Goal: Transaction & Acquisition: Purchase product/service

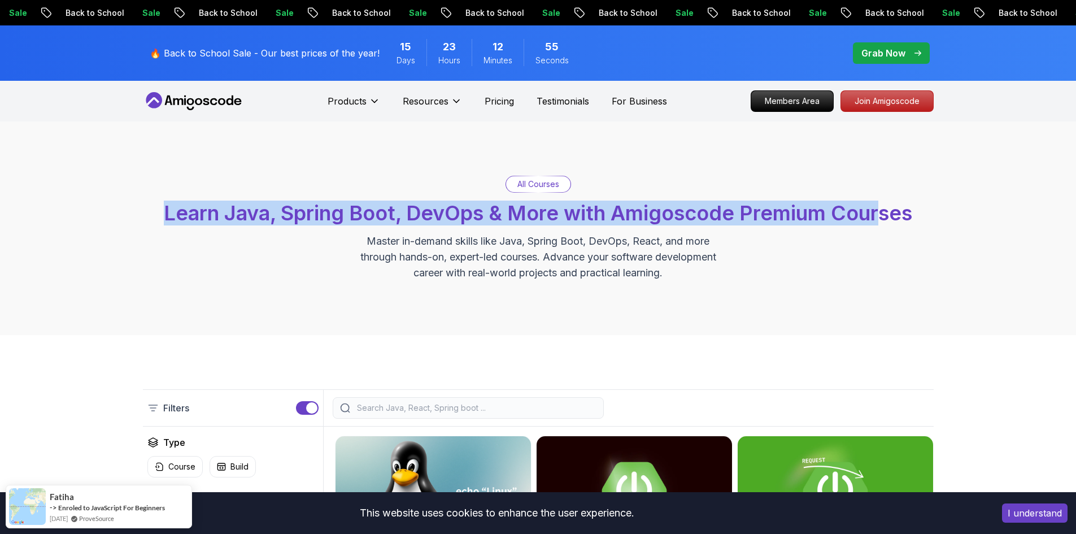
drag, startPoint x: 819, startPoint y: 186, endPoint x: 699, endPoint y: 125, distance: 134.1
click at [133, 145] on div "All Courses Learn Java, Spring Boot, DevOps & More with Amigoscode Premium Cour…" at bounding box center [538, 228] width 1076 height 214
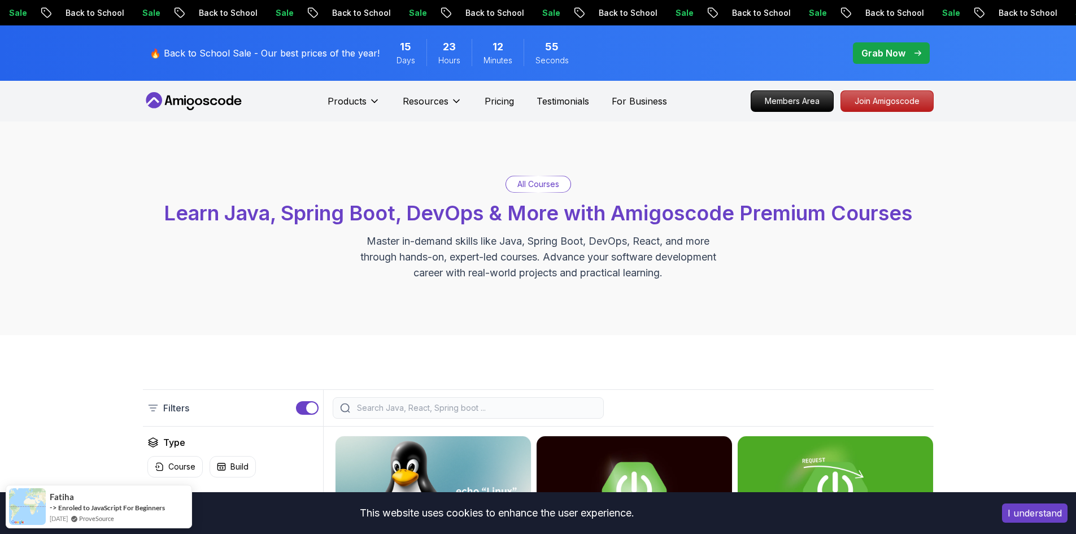
click at [902, 213] on span "Learn Java, Spring Boot, DevOps & More with Amigoscode Premium Courses" at bounding box center [538, 213] width 748 height 25
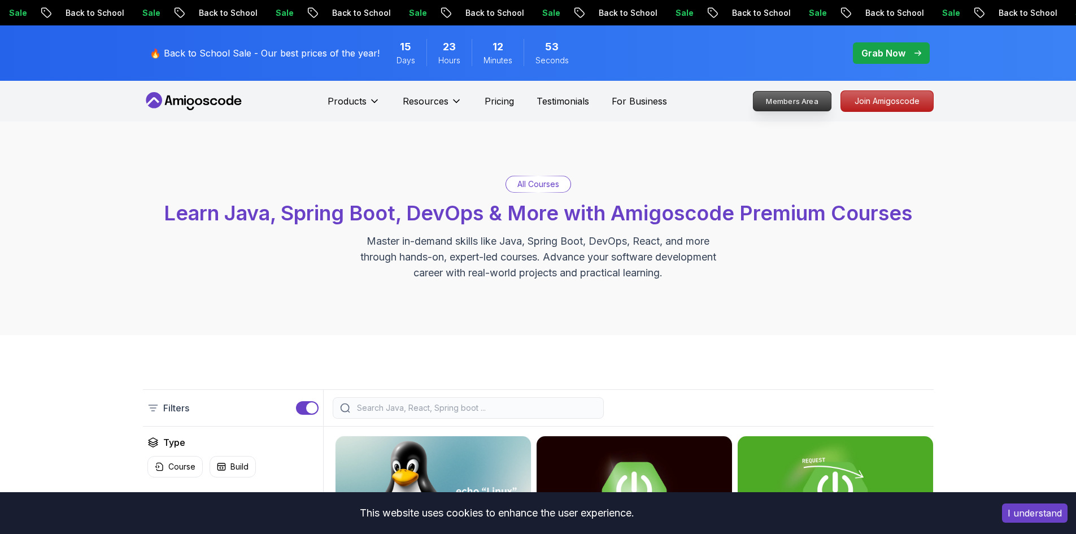
click at [808, 94] on p "Members Area" at bounding box center [792, 101] width 78 height 19
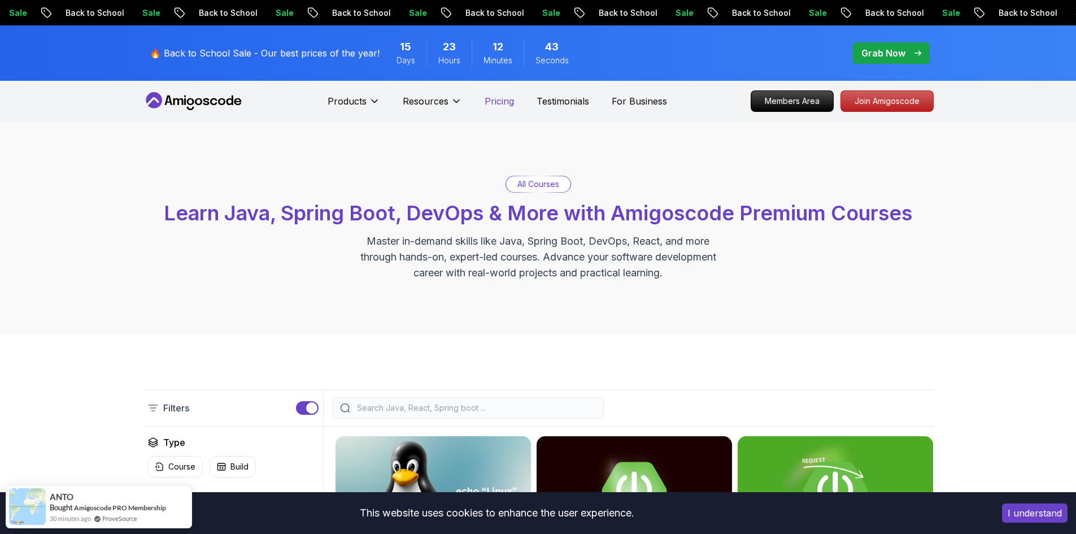
click at [486, 102] on p "Pricing" at bounding box center [499, 101] width 29 height 14
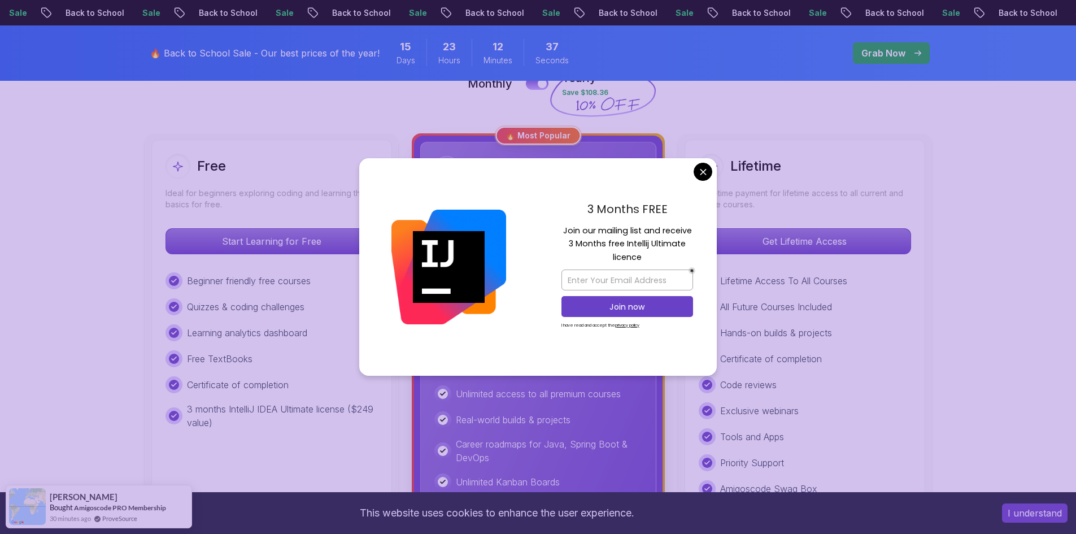
scroll to position [301, 0]
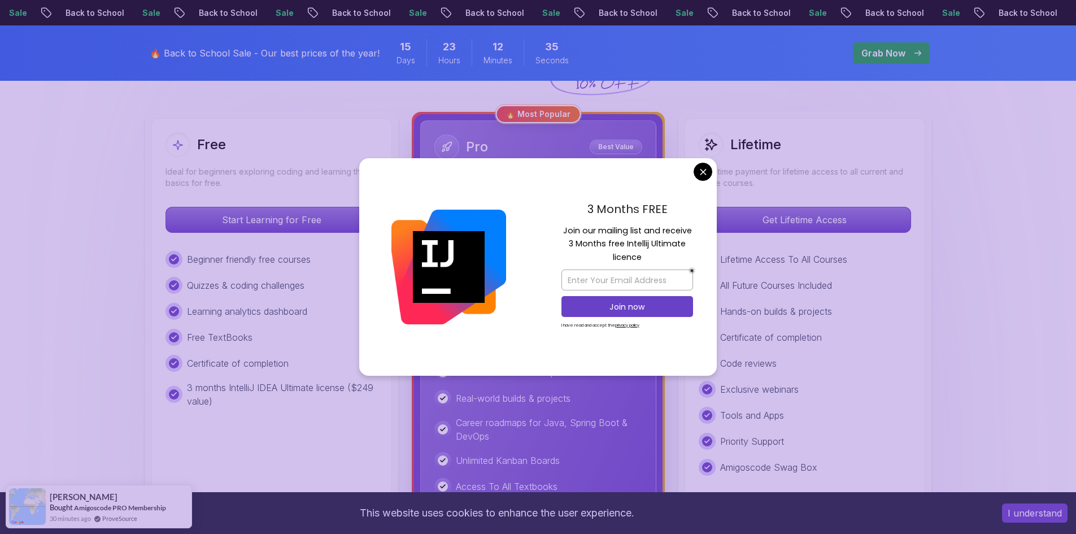
drag, startPoint x: 700, startPoint y: 171, endPoint x: 711, endPoint y: 174, distance: 11.8
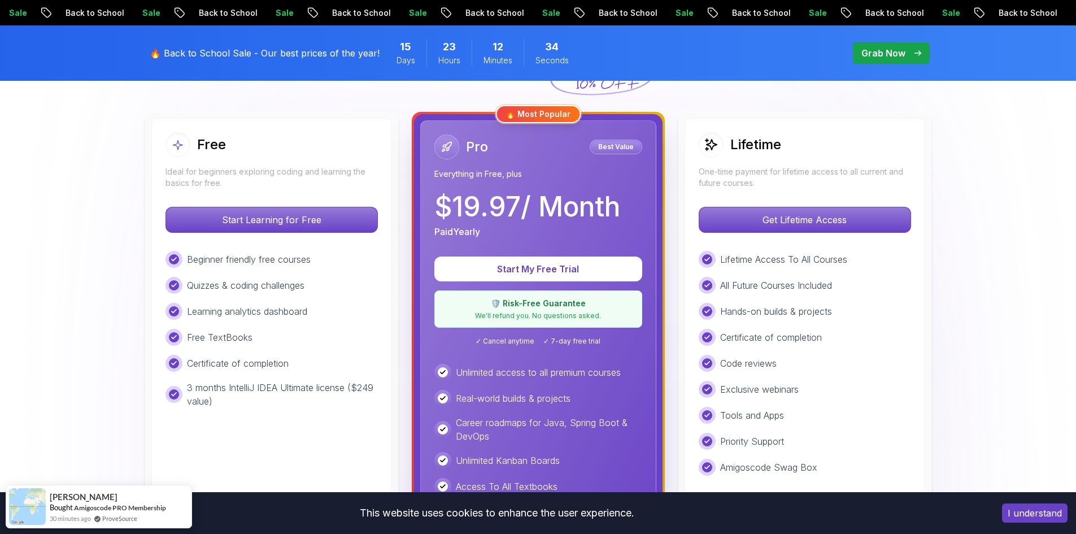
click at [837, 155] on div "Lifetime" at bounding box center [805, 144] width 212 height 25
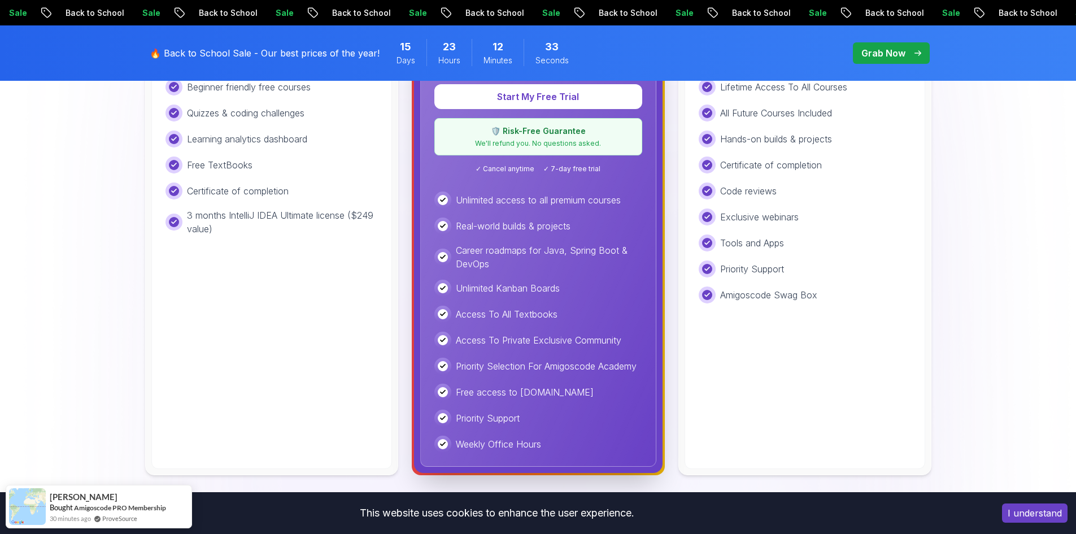
scroll to position [452, 0]
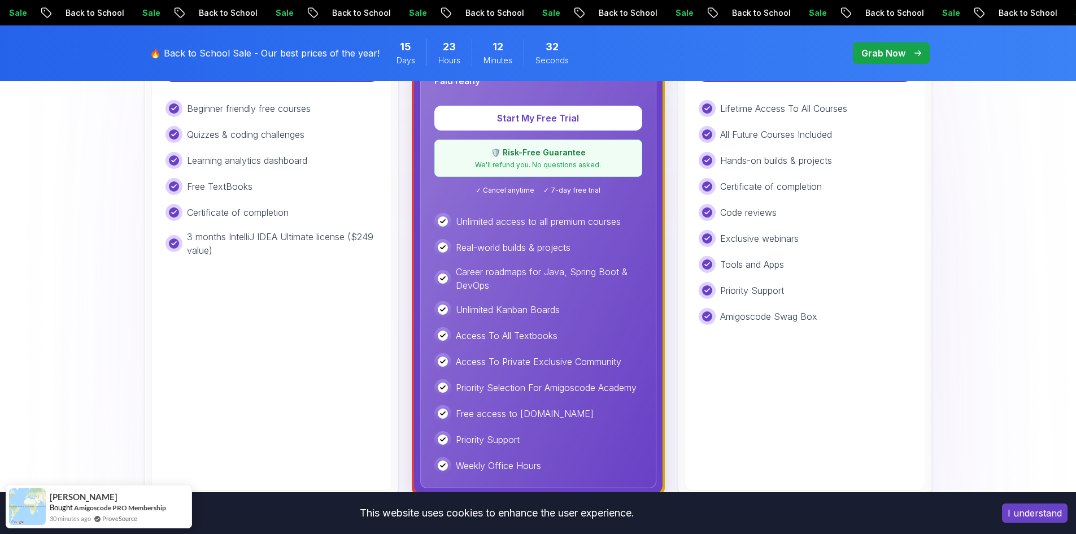
click at [860, 160] on div "Hands-on builds & projects" at bounding box center [805, 160] width 212 height 17
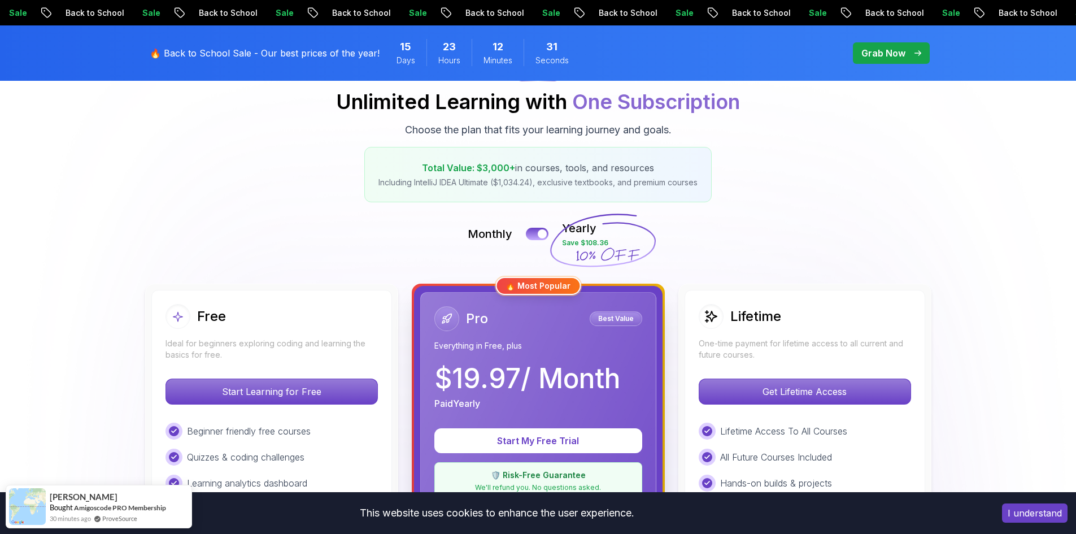
scroll to position [151, 0]
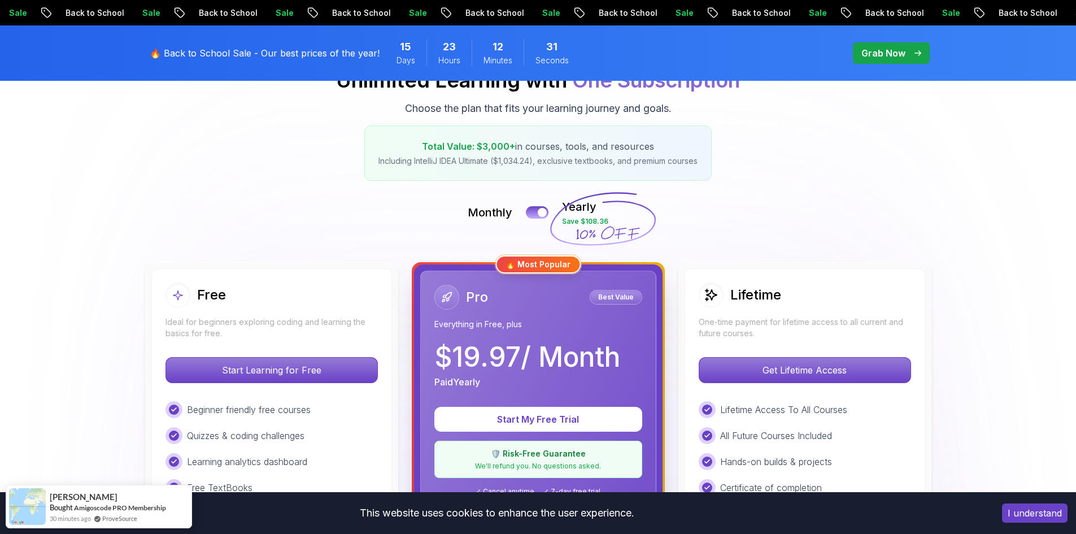
click at [755, 281] on div "Lifetime One-time payment for lifetime access to all current and future courses…" at bounding box center [805, 529] width 241 height 523
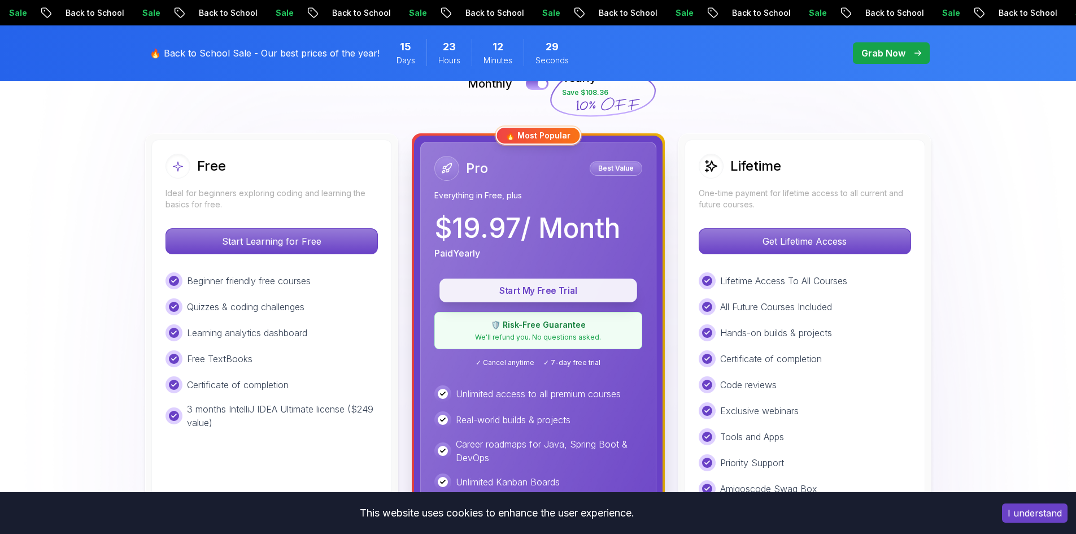
scroll to position [301, 0]
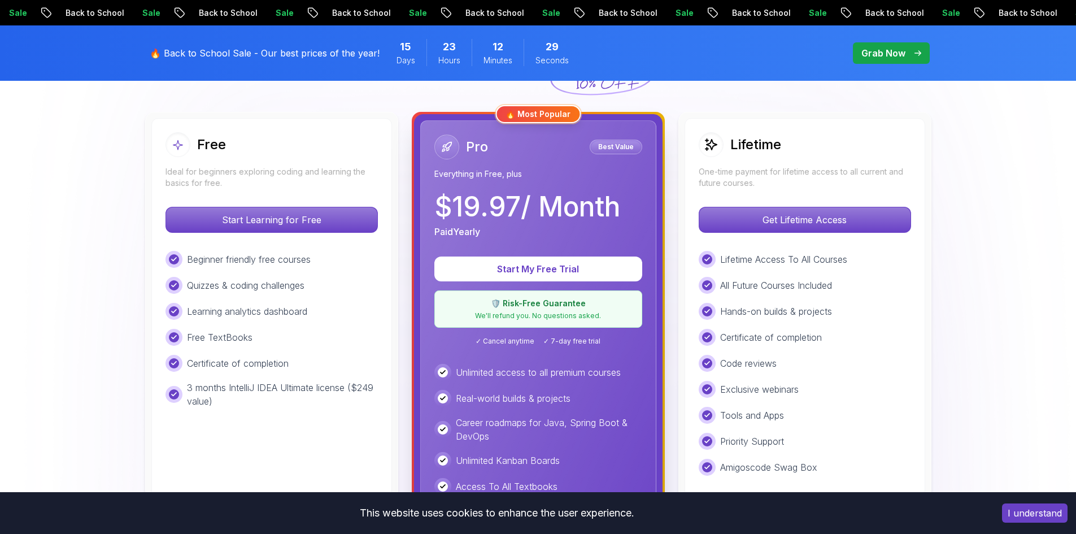
click at [258, 162] on div "Free Ideal for beginners exploring coding and learning the basics for free." at bounding box center [272, 160] width 212 height 56
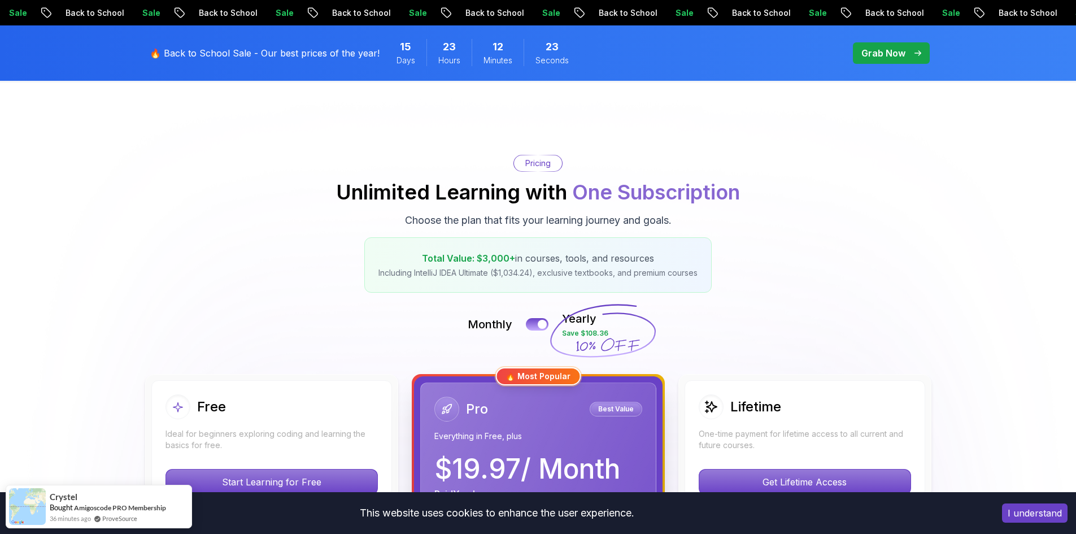
scroll to position [0, 0]
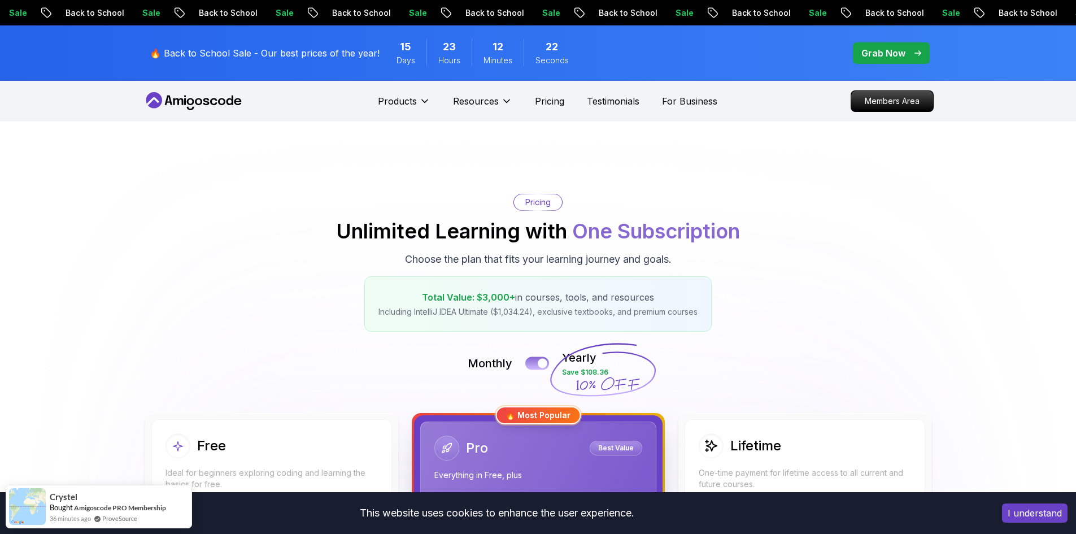
click at [528, 363] on button at bounding box center [537, 362] width 24 height 13
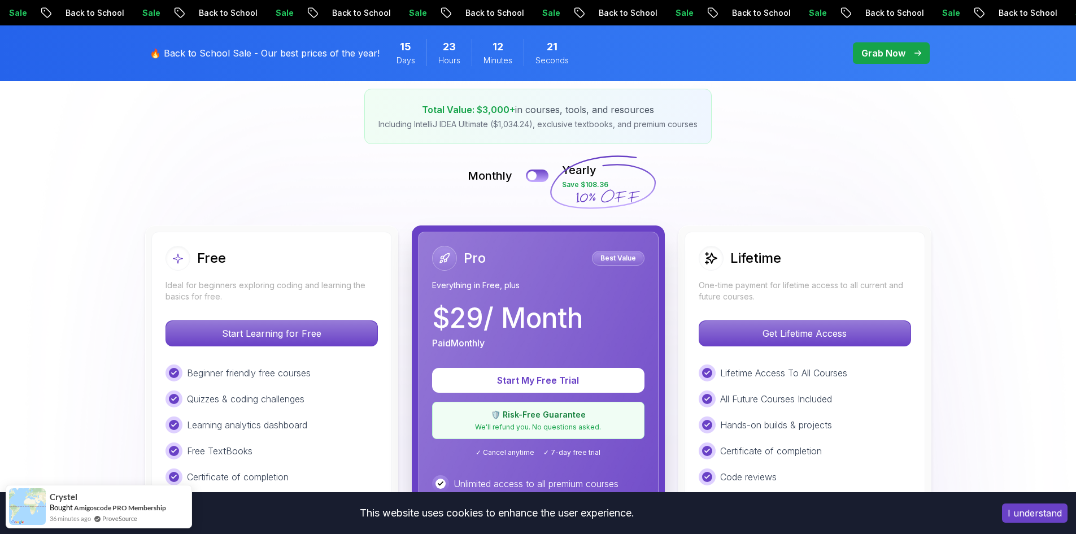
scroll to position [301, 0]
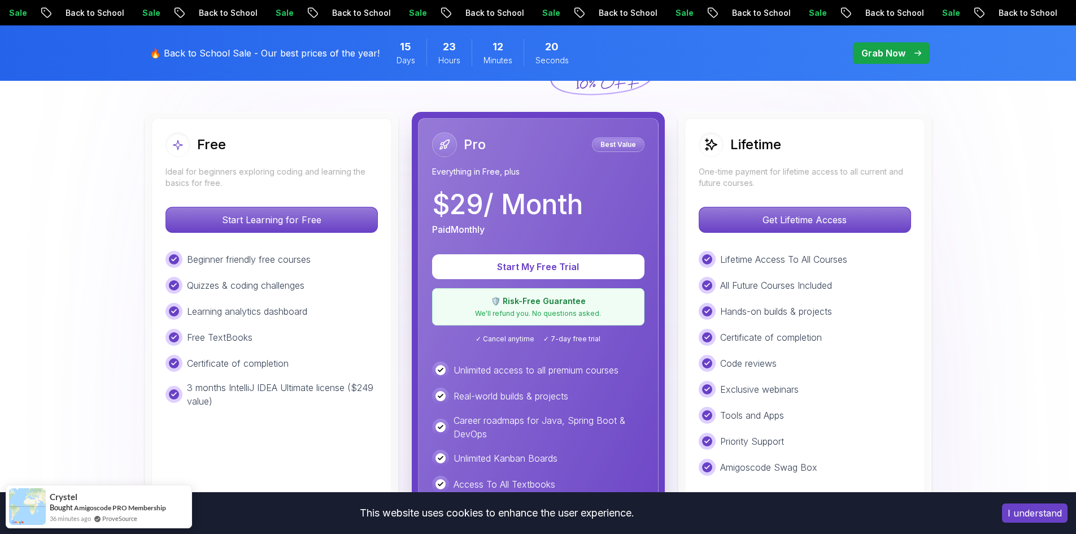
click at [772, 152] on h2 "Lifetime" at bounding box center [755, 145] width 51 height 18
click at [733, 149] on h2 "Lifetime" at bounding box center [755, 145] width 51 height 18
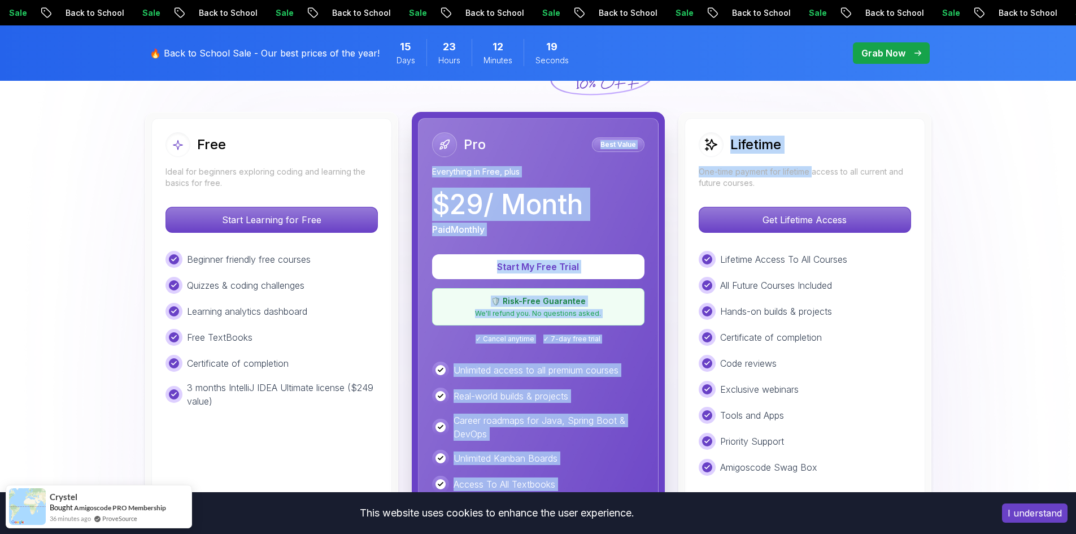
drag, startPoint x: 556, startPoint y: 130, endPoint x: 816, endPoint y: 164, distance: 262.0
click at [816, 164] on div "Free Ideal for beginners exploring coding and learning the basics for free. Sta…" at bounding box center [538, 377] width 791 height 531
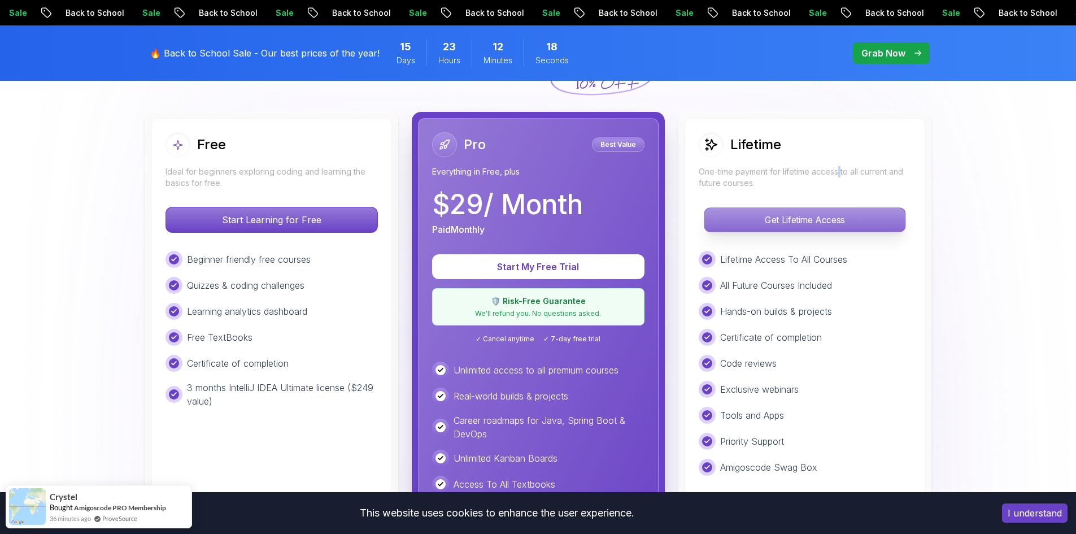
drag, startPoint x: 842, startPoint y: 167, endPoint x: 873, endPoint y: 216, distance: 58.1
click at [843, 167] on p "One-time payment for lifetime access to all current and future courses." at bounding box center [805, 177] width 212 height 23
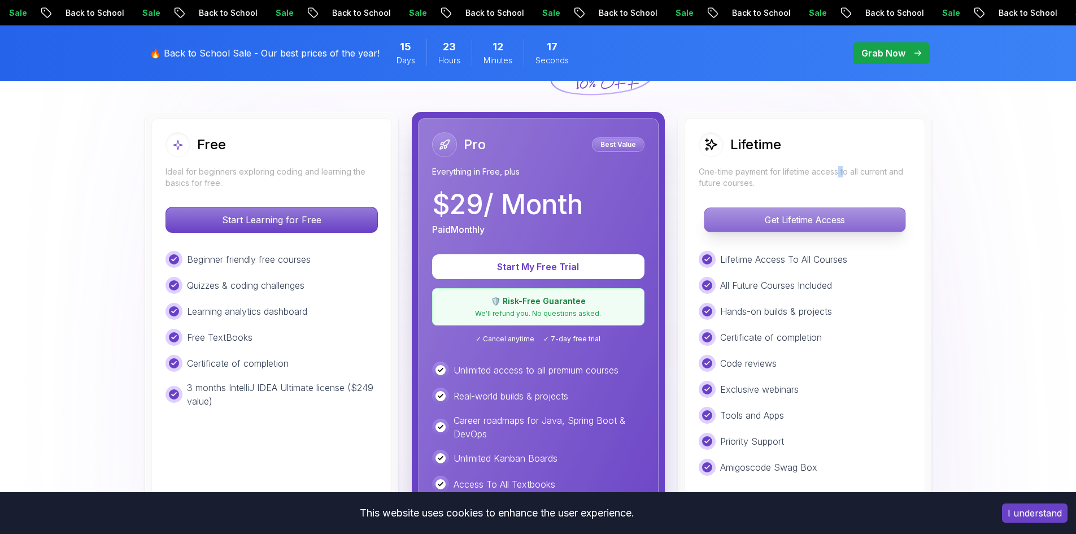
click at [880, 224] on p "Get Lifetime Access" at bounding box center [804, 220] width 201 height 24
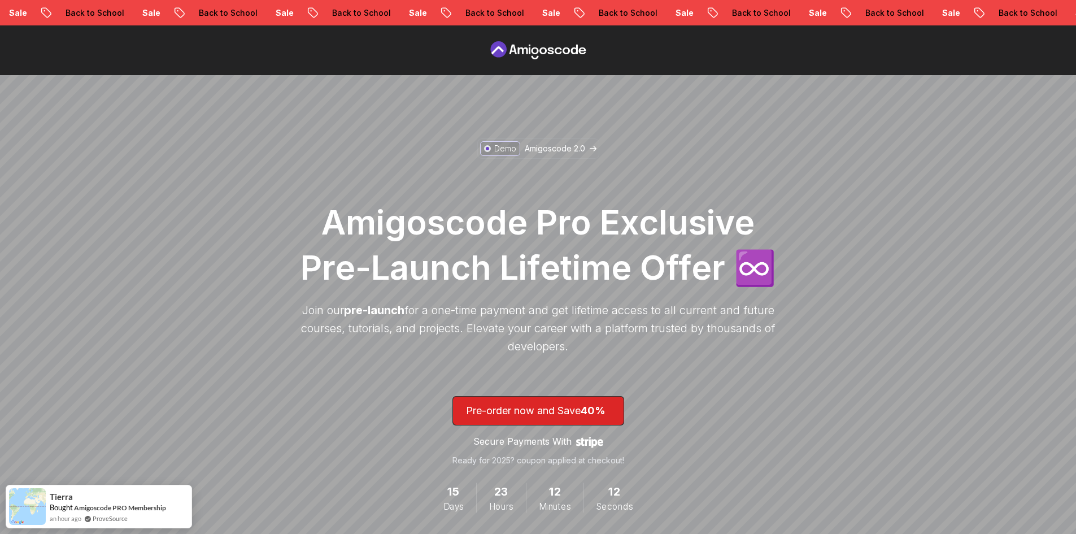
scroll to position [437, 0]
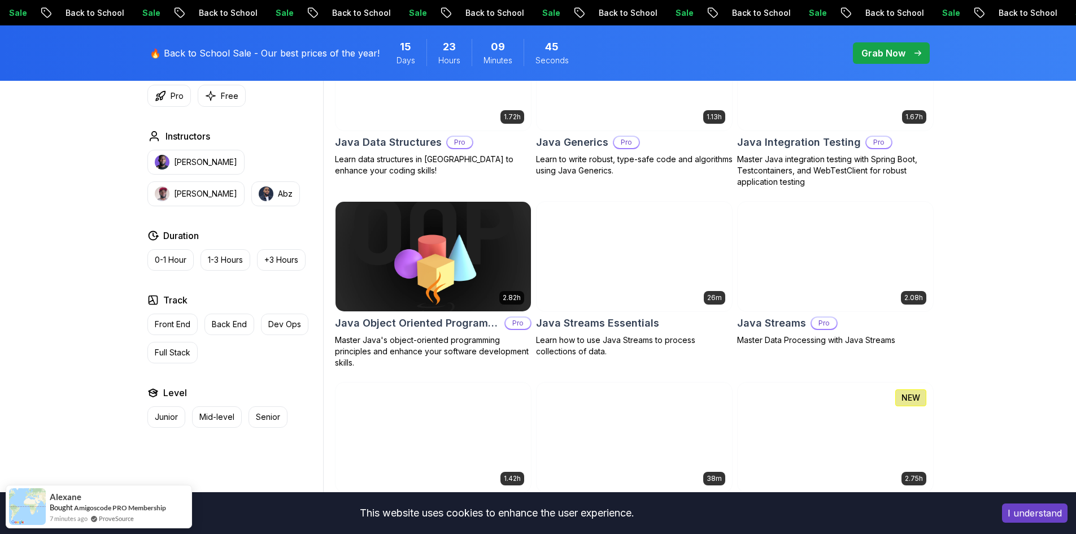
scroll to position [1205, 0]
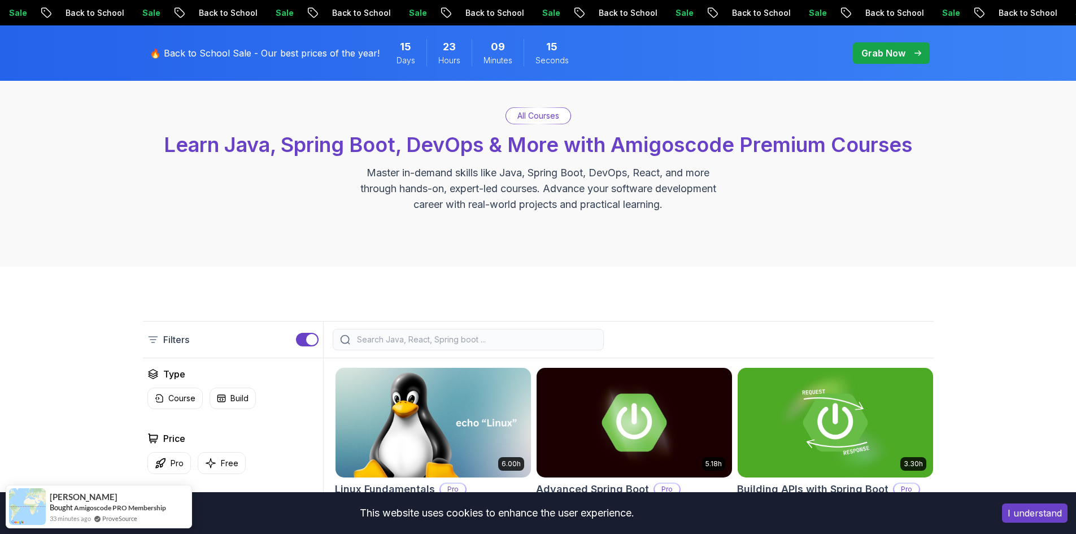
scroll to position [0, 0]
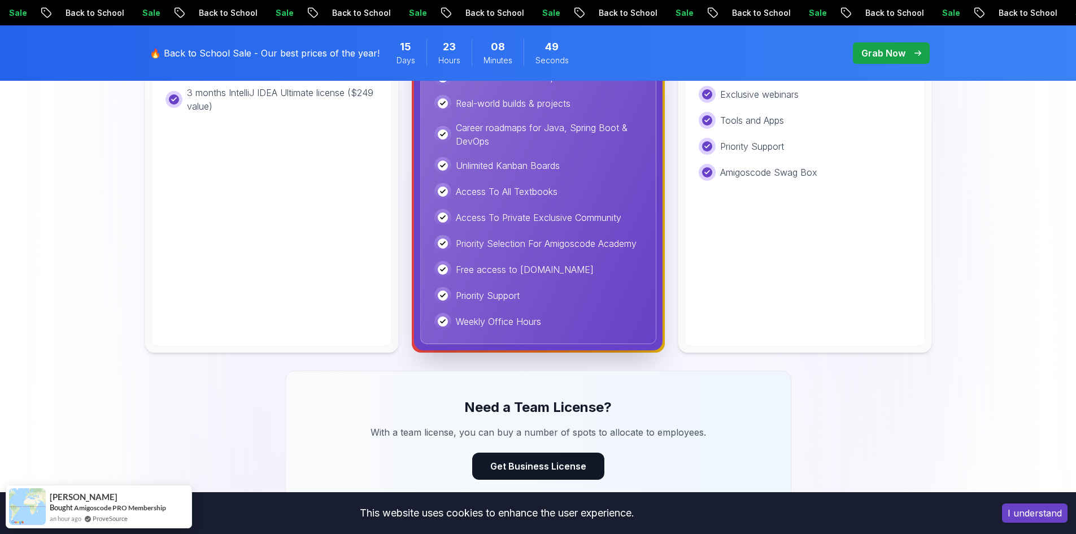
scroll to position [904, 0]
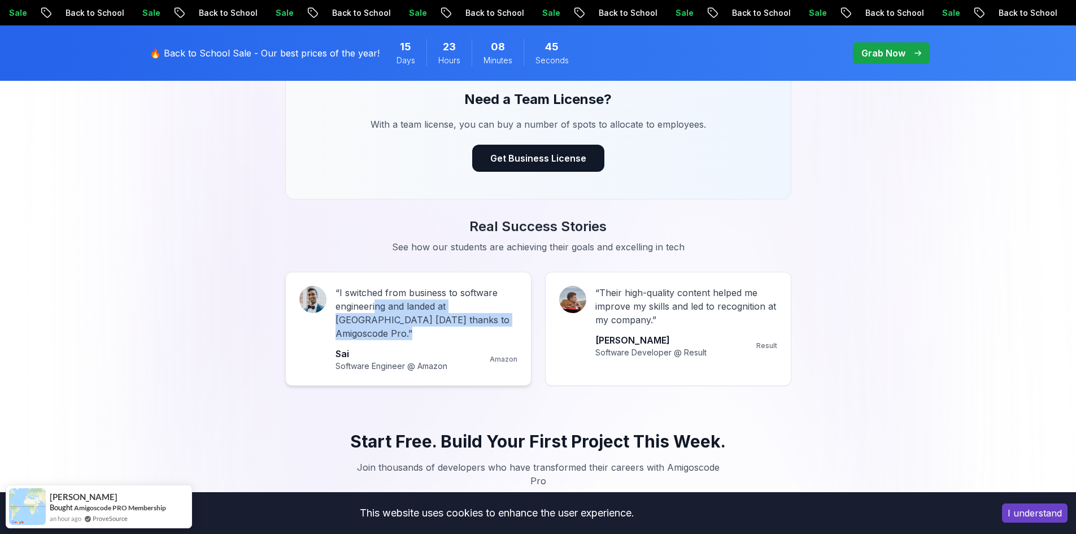
drag, startPoint x: 377, startPoint y: 308, endPoint x: 497, endPoint y: 316, distance: 119.5
click at [497, 316] on p "“ I switched from business to software engineering and landed at Amazon in 6 mo…" at bounding box center [427, 313] width 182 height 54
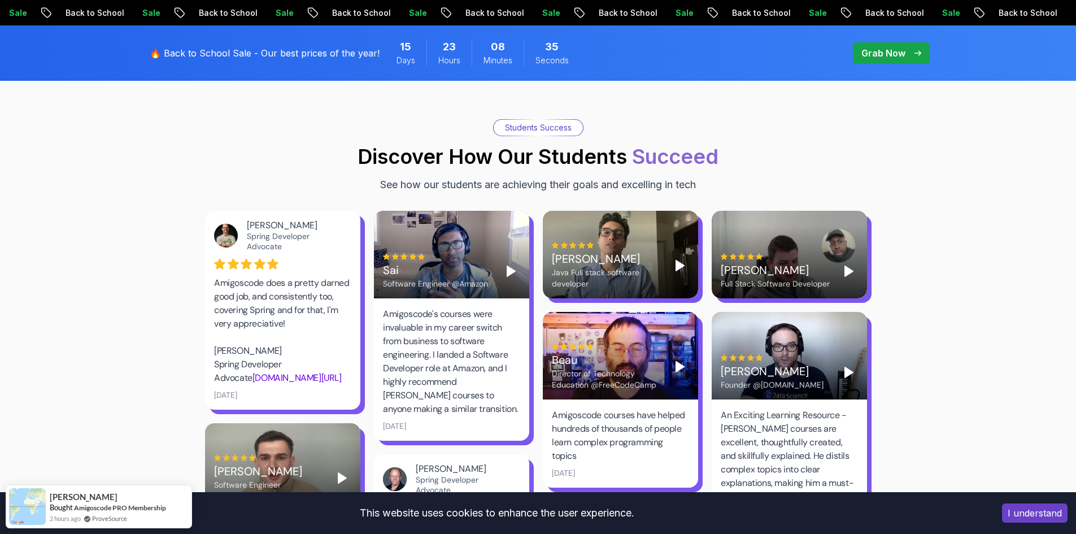
scroll to position [1507, 0]
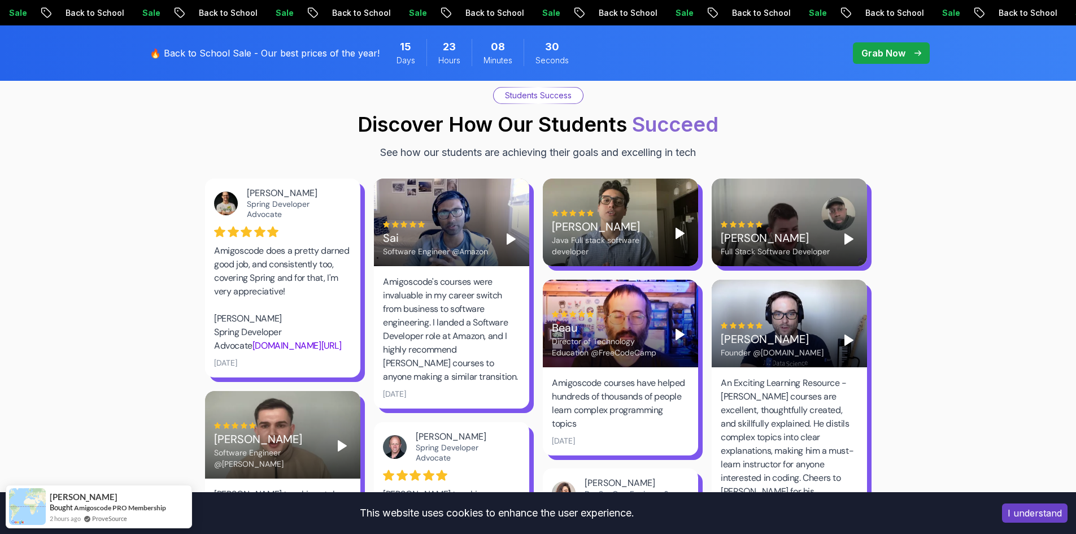
click at [507, 232] on icon "Play" at bounding box center [511, 239] width 14 height 14
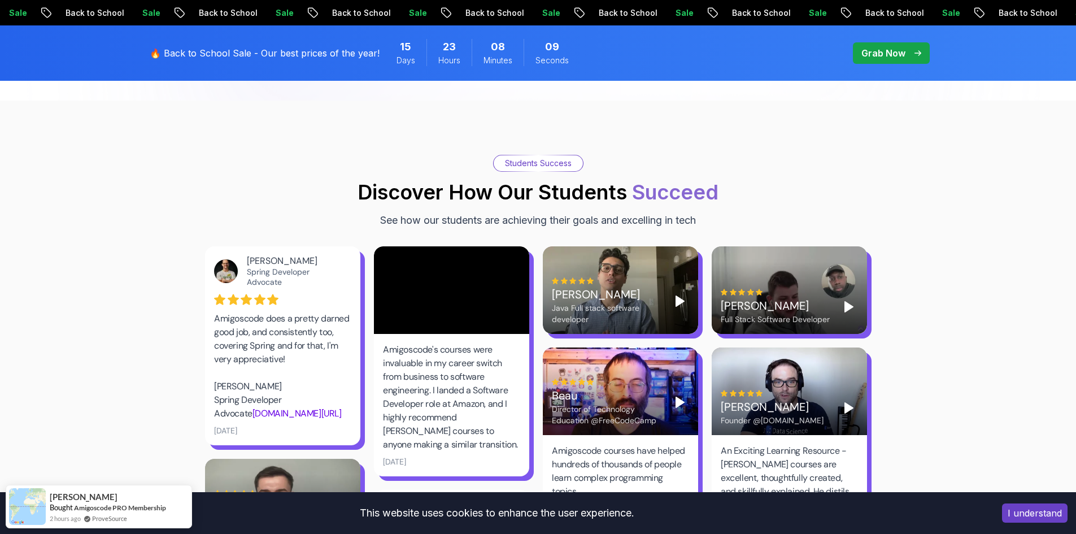
scroll to position [1356, 0]
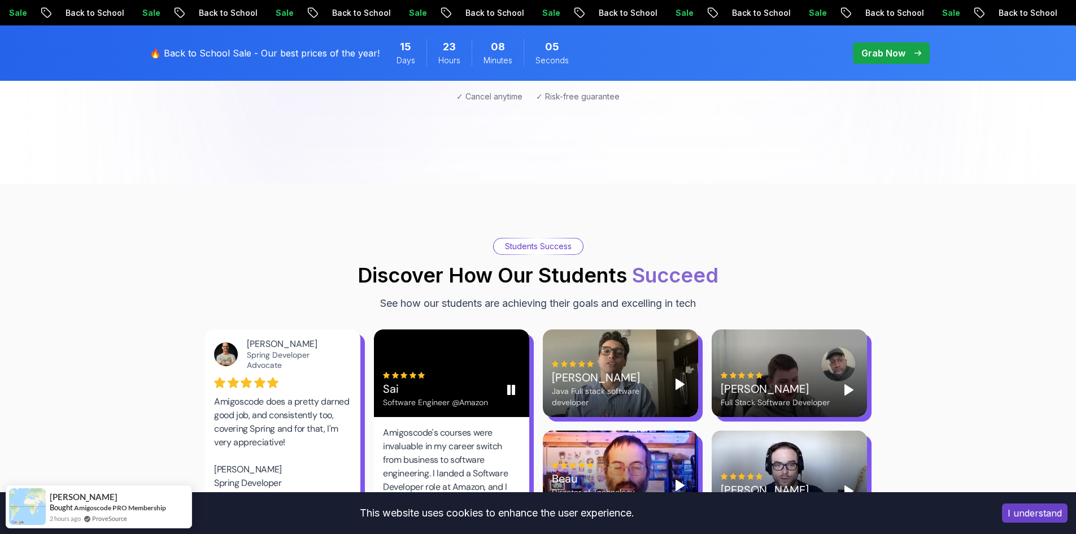
click at [510, 385] on rect "Pause" at bounding box center [509, 389] width 2 height 9
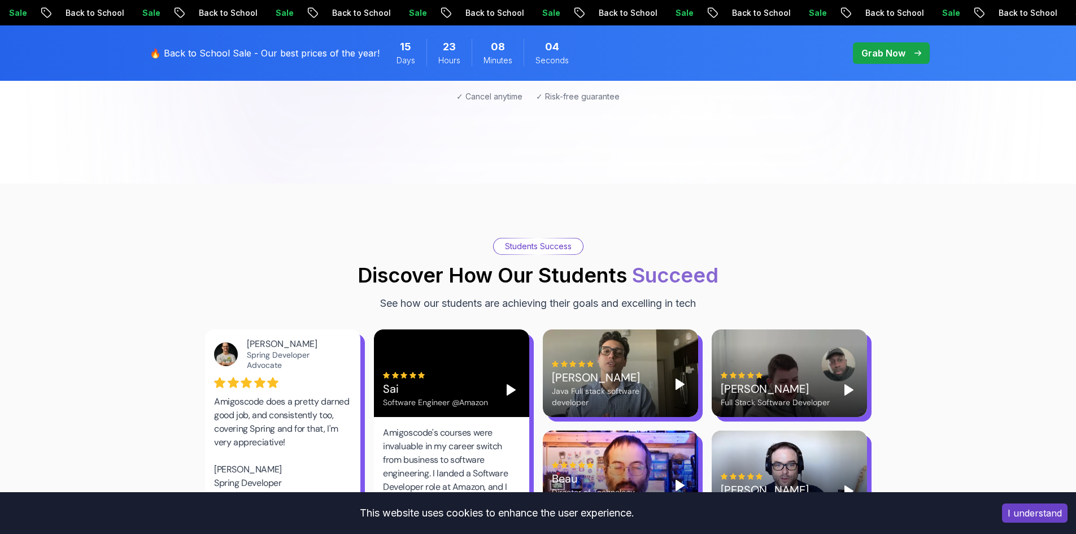
click at [688, 375] on button "Play" at bounding box center [680, 384] width 18 height 18
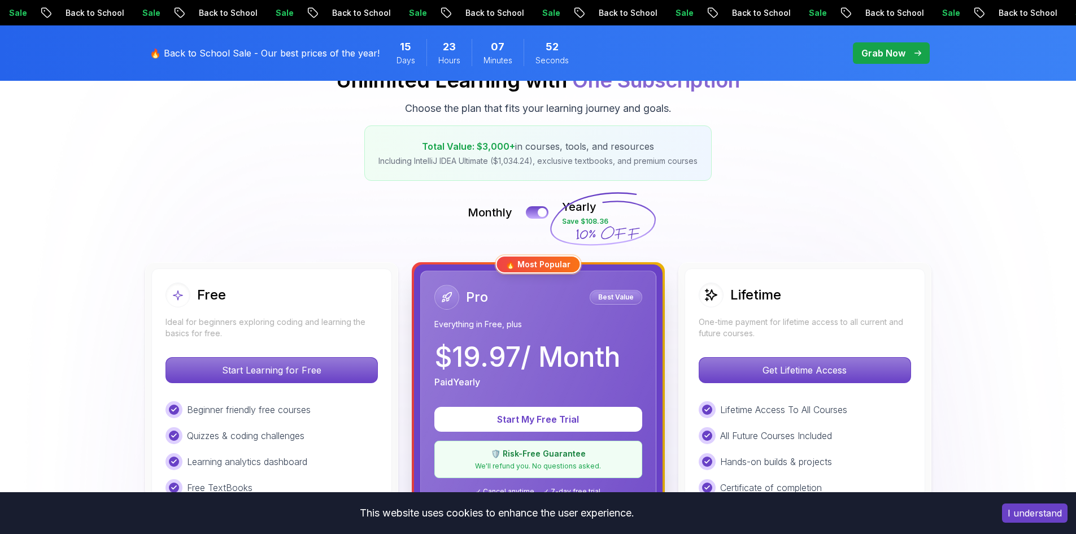
scroll to position [0, 0]
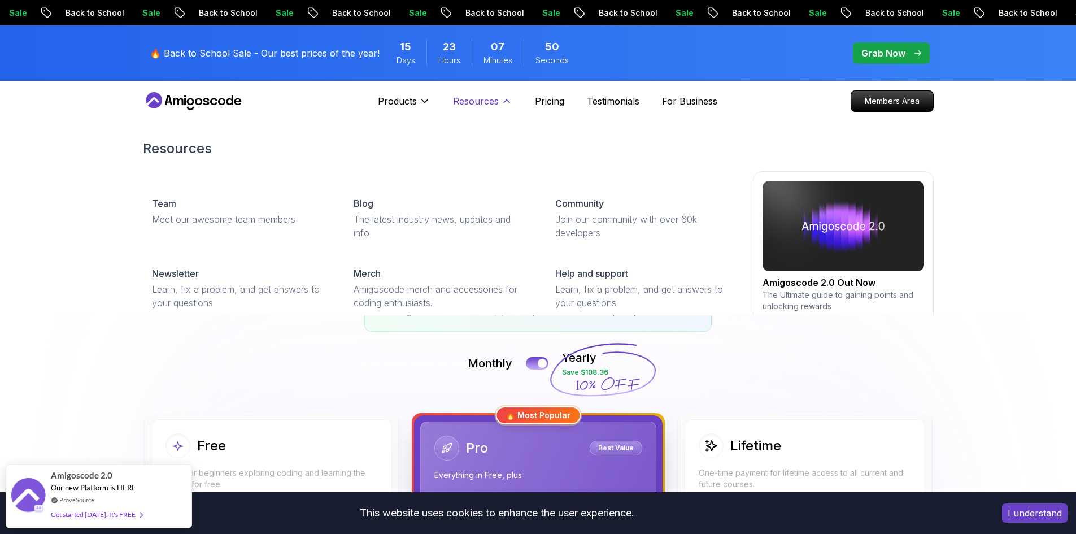
click at [505, 102] on icon at bounding box center [506, 100] width 11 height 11
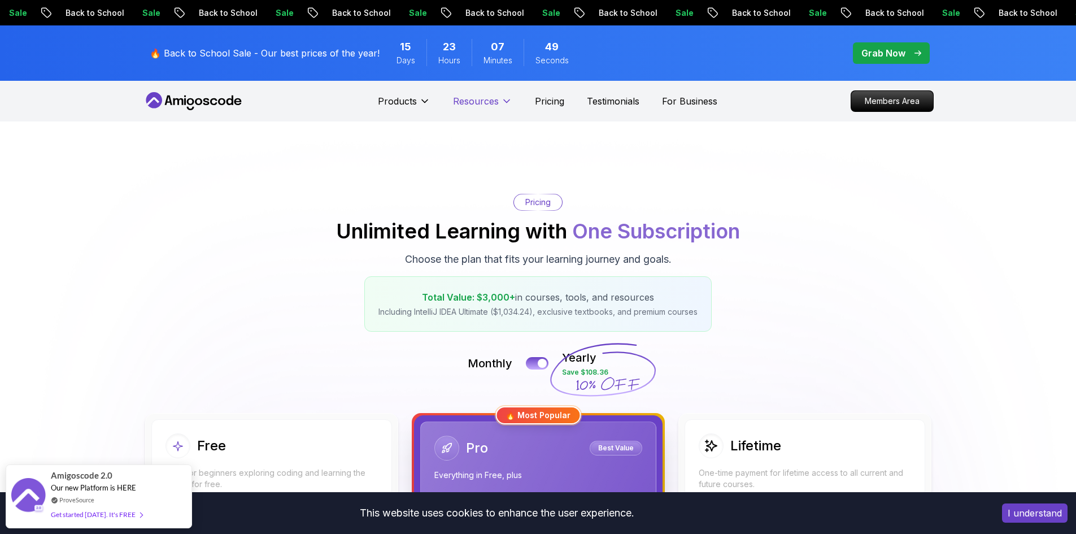
click at [505, 102] on icon at bounding box center [507, 101] width 6 height 3
